Goal: Check status: Check status

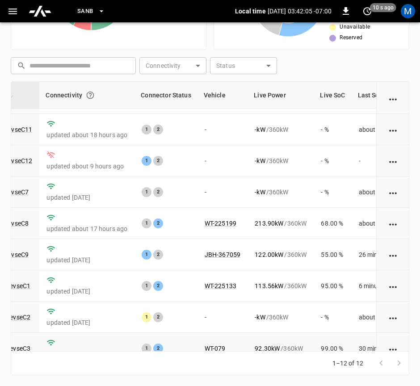
scroll to position [0, 99]
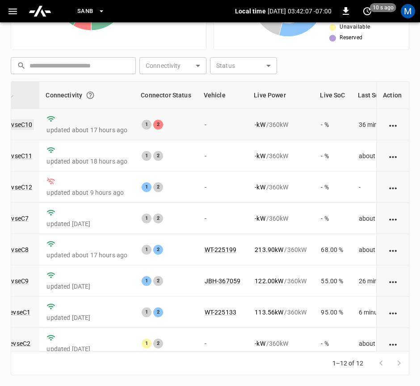
click at [20, 123] on link "ca-sb-se-evseC10" at bounding box center [7, 124] width 53 height 11
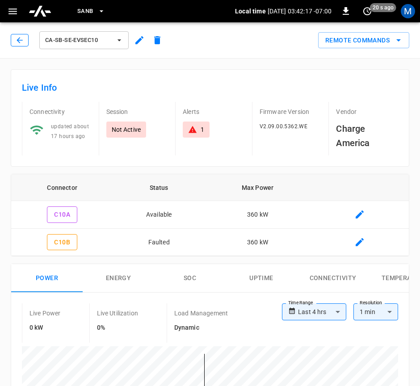
click at [27, 40] on button "button" at bounding box center [20, 40] width 18 height 13
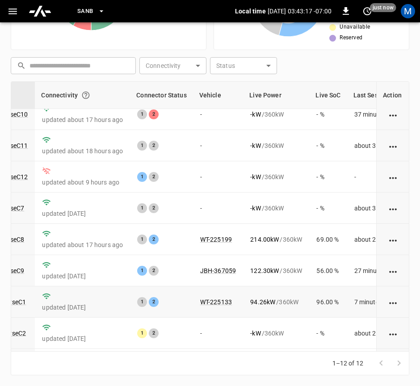
scroll to position [0, 104]
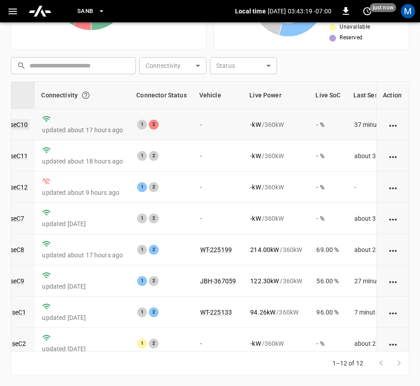
click at [13, 123] on link "ca-sb-se-evseC10" at bounding box center [2, 124] width 53 height 11
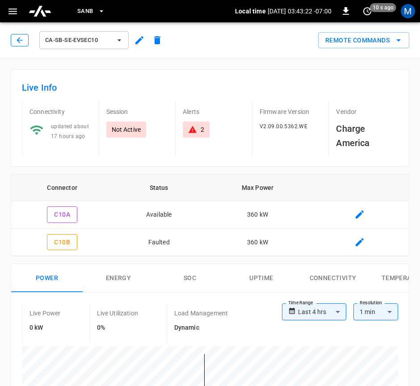
click at [25, 42] on button "button" at bounding box center [20, 40] width 18 height 13
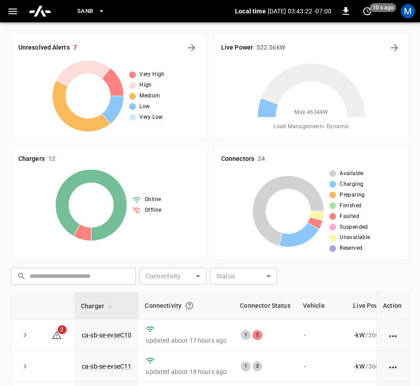
scroll to position [211, 0]
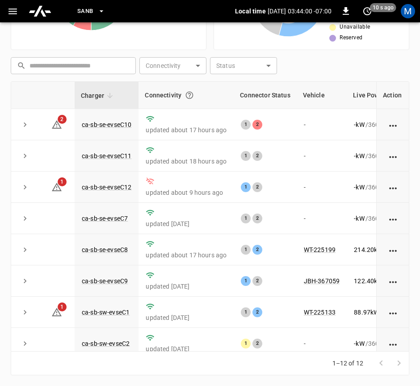
drag, startPoint x: 424, startPoint y: 364, endPoint x: 311, endPoint y: 70, distance: 315.7
click at [311, 70] on div "​ ​ Connectivity ​ Connectivity Status ​ Status" at bounding box center [208, 64] width 402 height 21
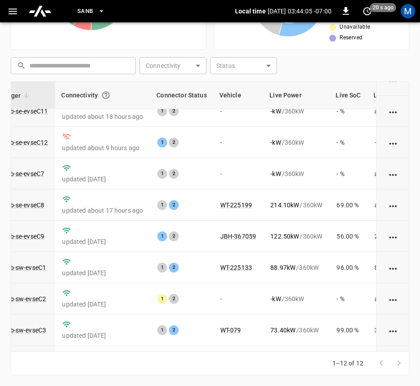
scroll to position [0, 84]
